Goal: Task Accomplishment & Management: Complete application form

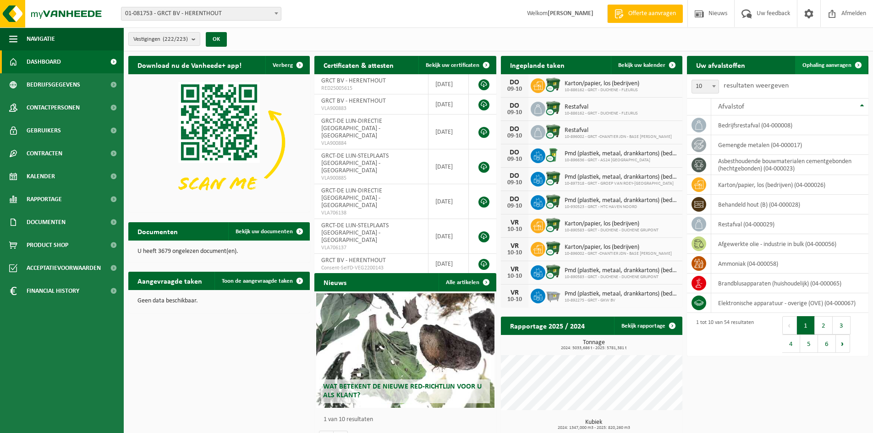
click at [831, 68] on link "Ophaling aanvragen" at bounding box center [831, 65] width 72 height 18
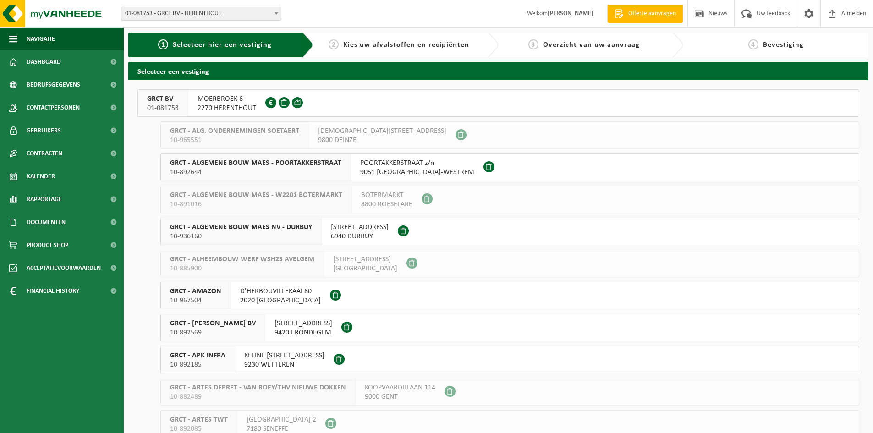
click at [223, 105] on span "2270 HERENTHOUT" at bounding box center [227, 108] width 59 height 9
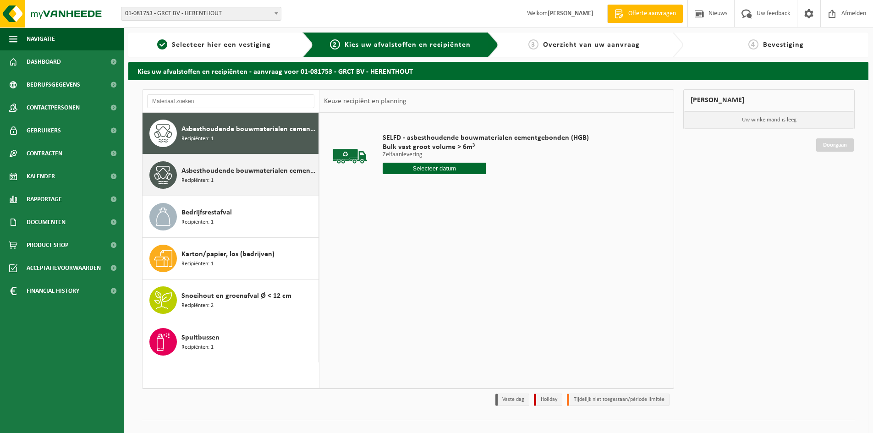
click at [245, 173] on span "Asbesthoudende bouwmaterialen cementgebonden met isolatie(hechtgebonden)" at bounding box center [249, 171] width 135 height 11
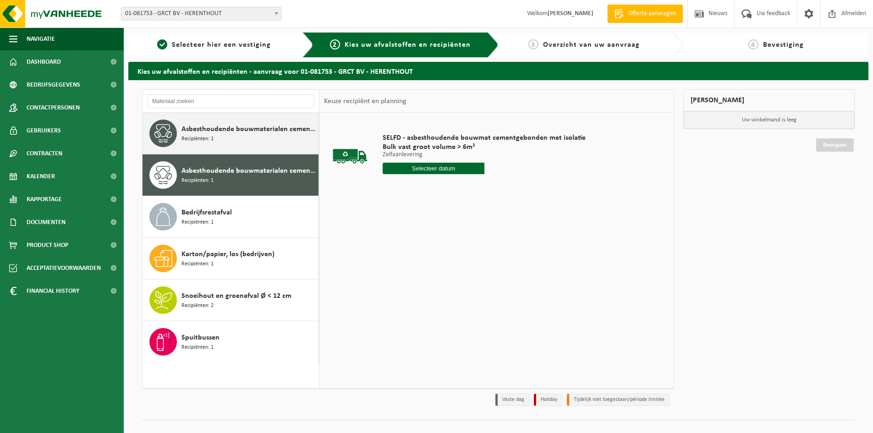
click at [258, 138] on div "Asbesthoudende bouwmaterialen cementgebonden (hechtgebonden) Recipiënten: 1" at bounding box center [249, 134] width 135 height 28
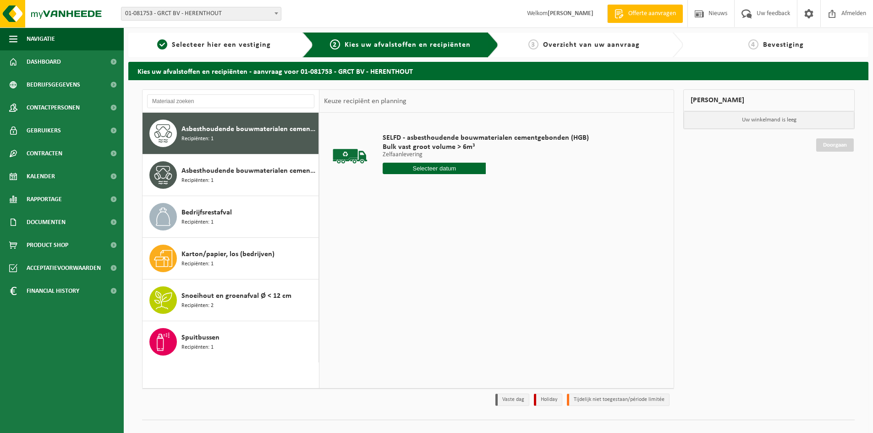
click at [424, 169] on input "text" at bounding box center [434, 168] width 103 height 11
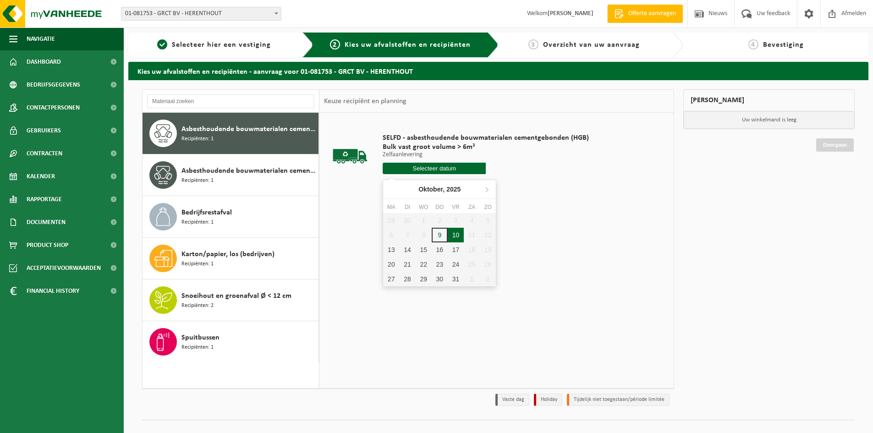
click at [458, 238] on div "10" at bounding box center [456, 235] width 16 height 15
type input "Van 2025-10-10"
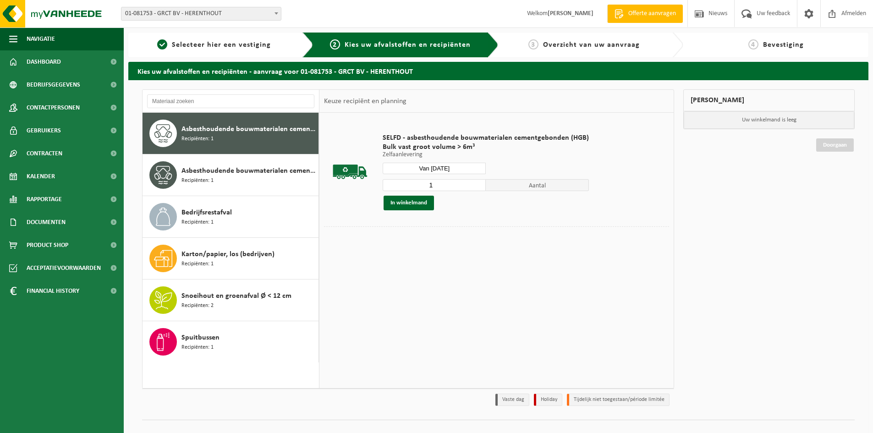
click at [444, 188] on input "1" at bounding box center [434, 185] width 103 height 12
type input "10"
click at [398, 199] on button "In winkelmand" at bounding box center [409, 203] width 50 height 15
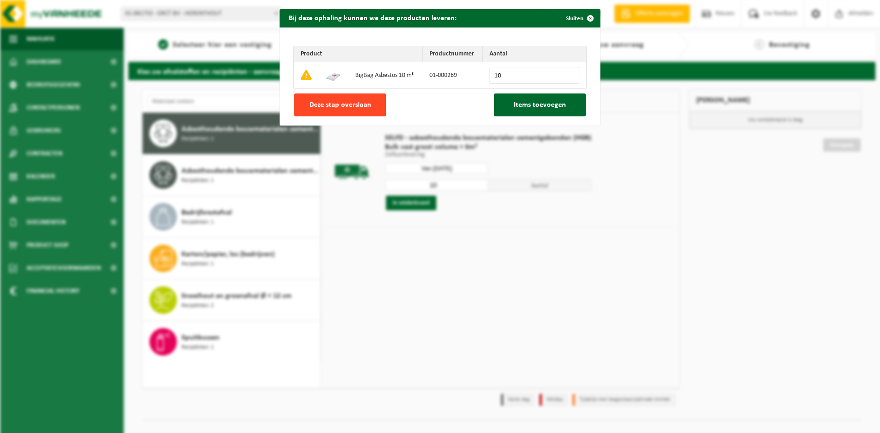
click at [333, 104] on span "Deze stap overslaan" at bounding box center [340, 104] width 62 height 7
type input "0"
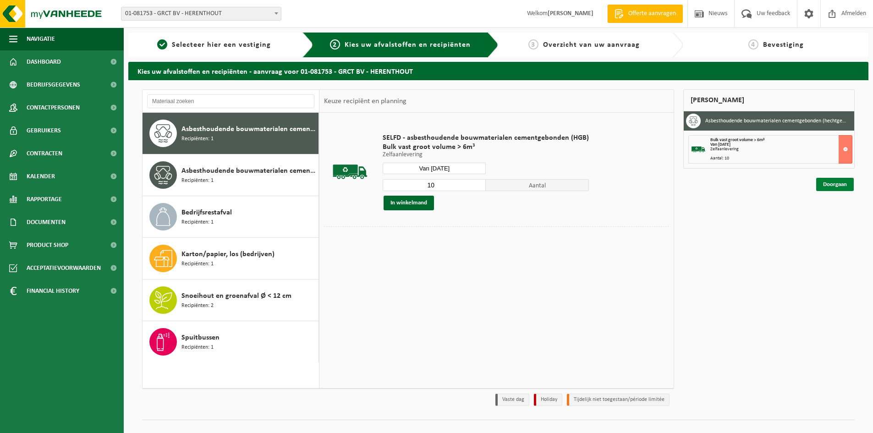
click at [836, 189] on link "Doorgaan" at bounding box center [836, 184] width 38 height 13
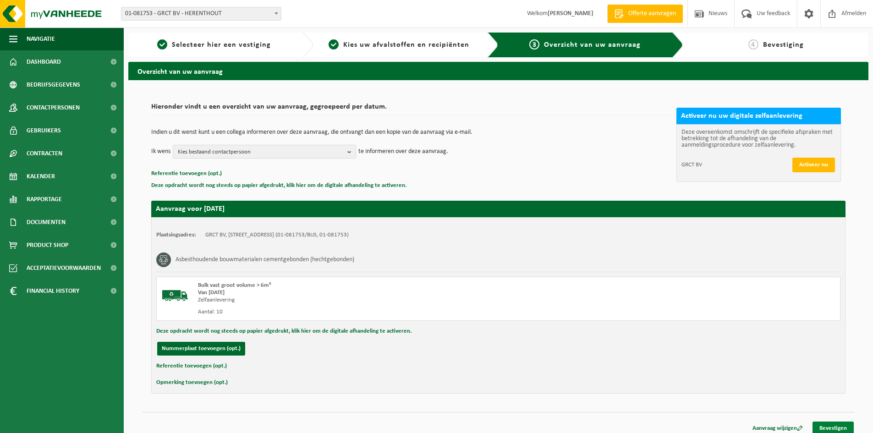
click at [842, 425] on link "Bevestigen" at bounding box center [833, 428] width 41 height 13
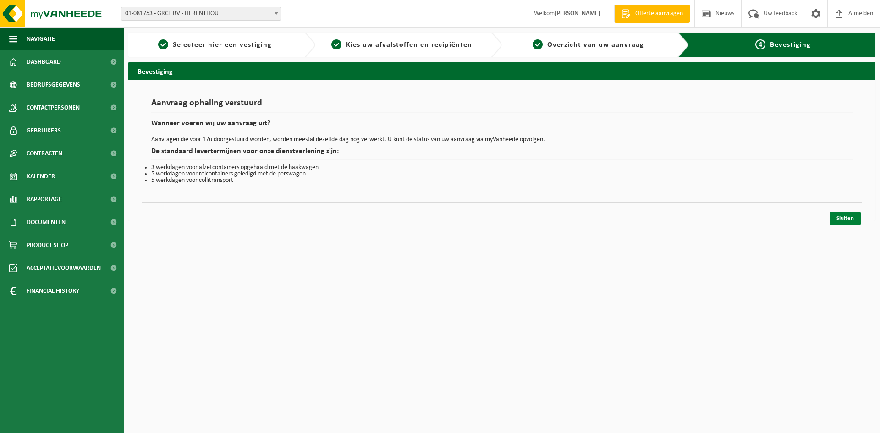
click at [844, 219] on link "Sluiten" at bounding box center [845, 218] width 31 height 13
